Goal: Check status: Check status

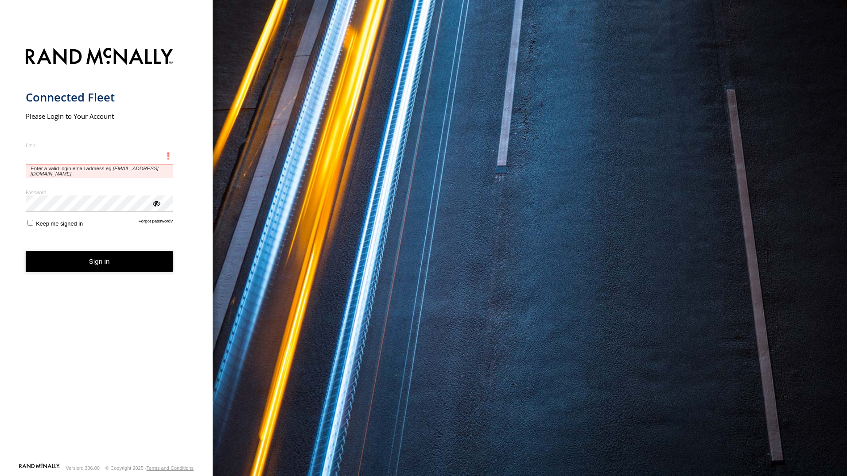
type input "**********"
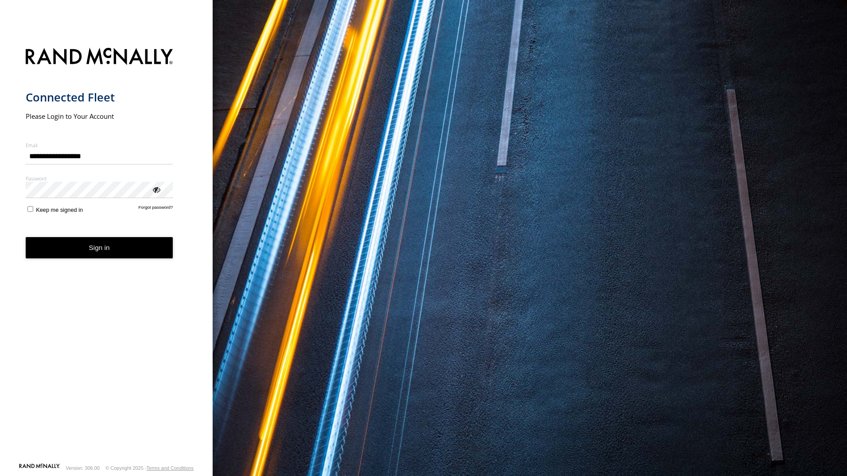
click at [137, 254] on button "Sign in" at bounding box center [100, 248] width 148 height 22
click at [134, 245] on button "Sign in" at bounding box center [100, 248] width 148 height 22
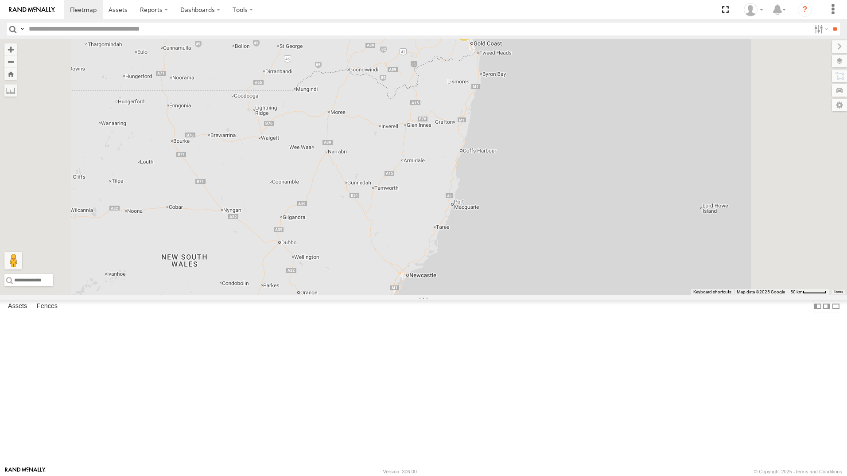
click at [0, 0] on div "All Assets" at bounding box center [0, 0] width 0 height 0
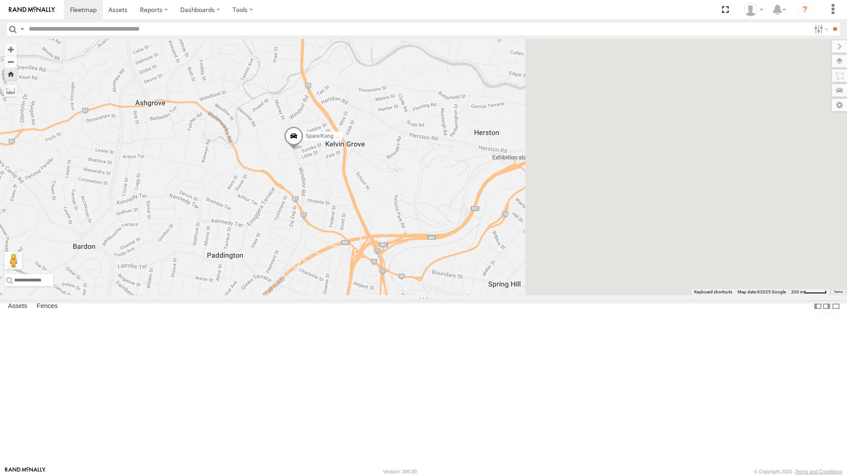
drag, startPoint x: 689, startPoint y: 213, endPoint x: 435, endPoint y: 283, distance: 263.4
click at [435, 283] on div "Spare/Kang - 269 EH7" at bounding box center [423, 167] width 847 height 256
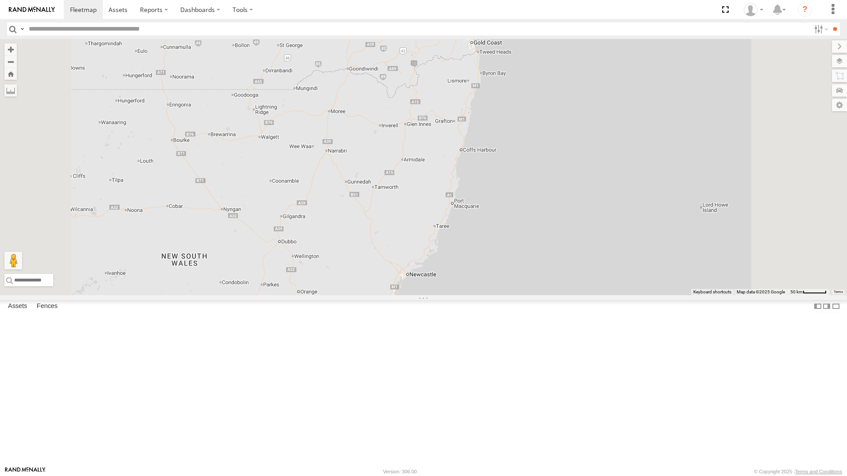
drag, startPoint x: 807, startPoint y: 238, endPoint x: 776, endPoint y: 238, distance: 31.0
click at [808, 238] on div "Marty - 360NA6 NSW 12 Mitchell B - Corolla Hatch Jace Seumanu - 842JY2 Jesse 36…" at bounding box center [423, 167] width 847 height 256
click at [0, 0] on div "All Assets" at bounding box center [0, 0] width 0 height 0
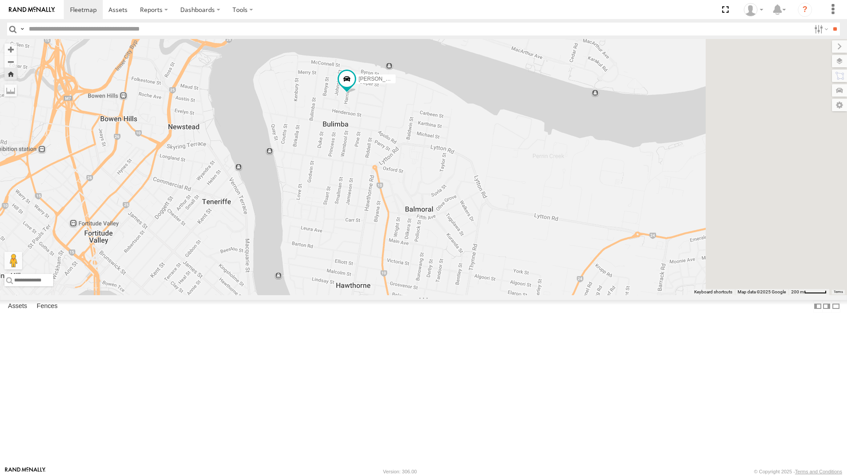
drag, startPoint x: 675, startPoint y: 293, endPoint x: 546, endPoint y: 219, distance: 148.5
click at [546, 219] on div "[PERSON_NAME]" at bounding box center [423, 167] width 847 height 256
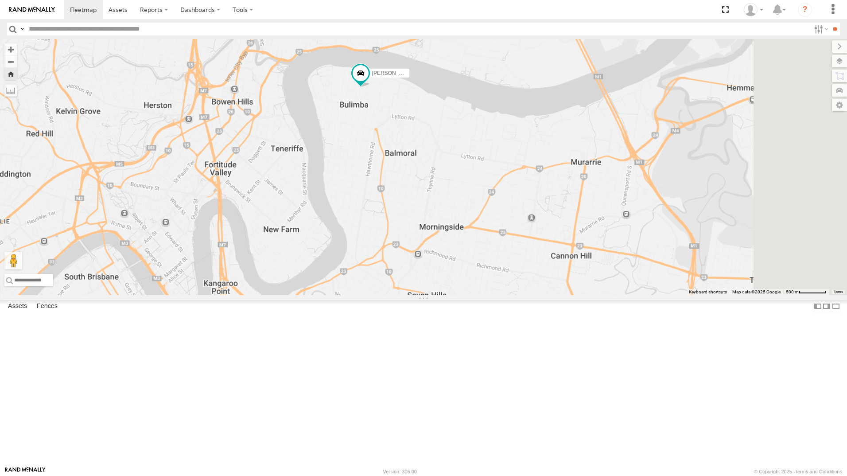
drag, startPoint x: 601, startPoint y: 297, endPoint x: 566, endPoint y: 265, distance: 46.4
click at [566, 265] on div "[PERSON_NAME]" at bounding box center [423, 167] width 847 height 256
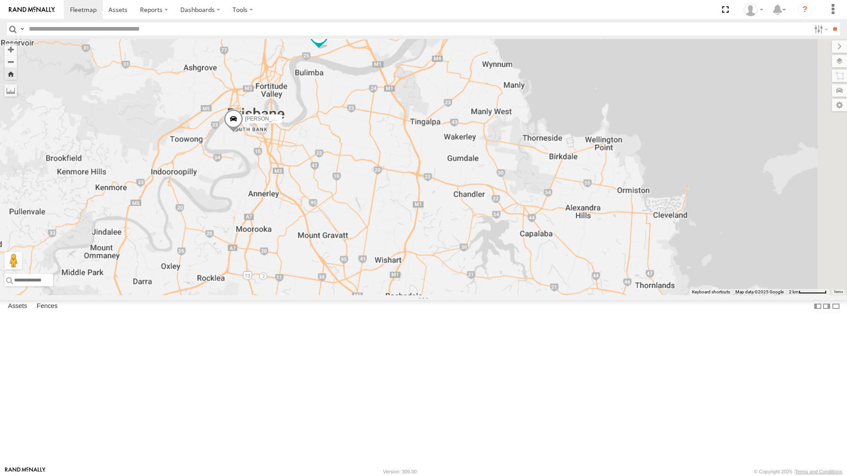
drag, startPoint x: 484, startPoint y: 250, endPoint x: 386, endPoint y: 199, distance: 111.0
click at [386, 199] on div "Robbie Sparksman- 817BG4 Craig Williams - 063 EB2" at bounding box center [423, 167] width 847 height 256
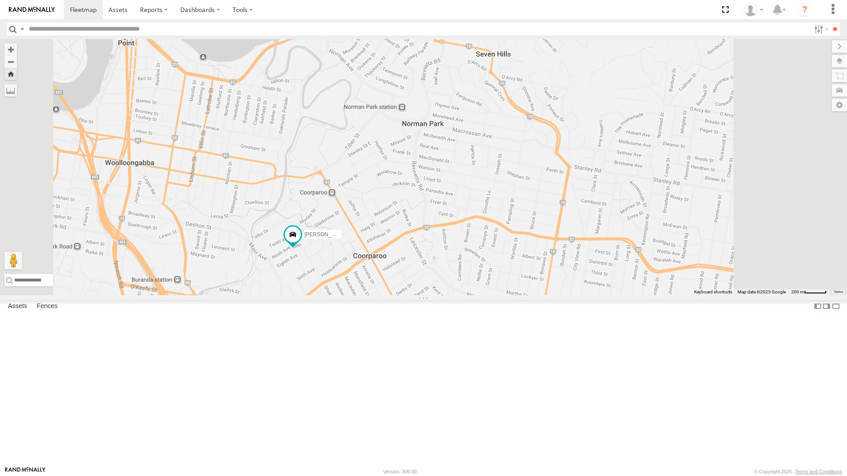
drag, startPoint x: 476, startPoint y: 301, endPoint x: 451, endPoint y: 279, distance: 33.6
click at [460, 265] on div "Robbie Sparksman- 817BG4 Craig Williams - 063 EB2 Tom - 571IW2 Benjamin Fidow -…" at bounding box center [423, 167] width 847 height 256
